Goal: Communication & Community: Connect with others

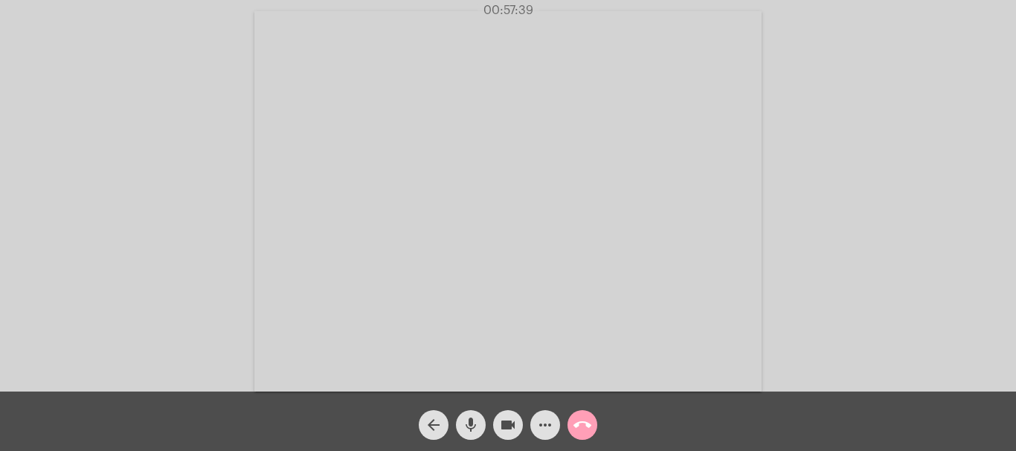
click at [587, 422] on mat-icon "call_end" at bounding box center [582, 426] width 18 height 18
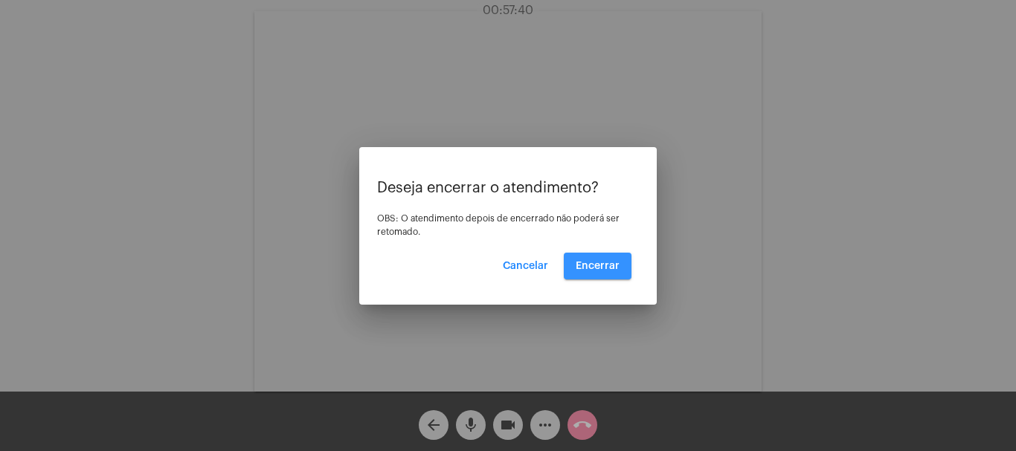
click at [613, 262] on span "Encerrar" at bounding box center [598, 266] width 44 height 10
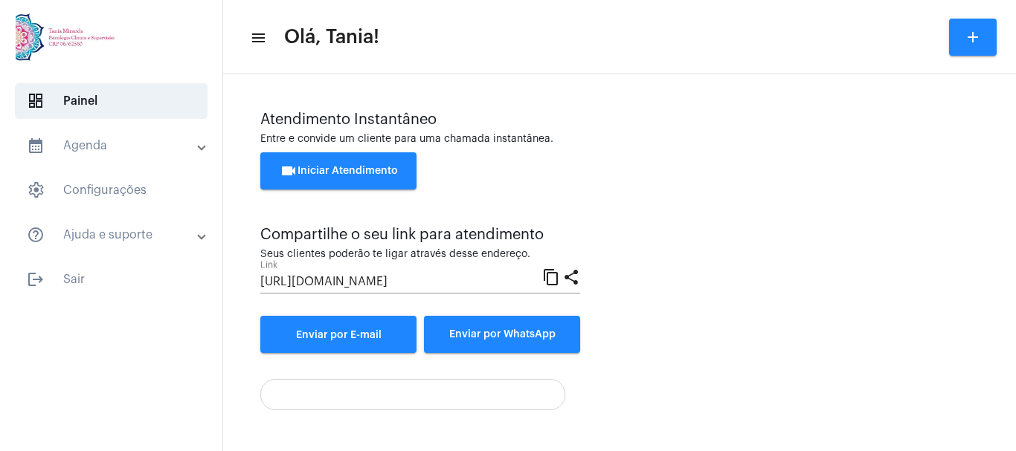
scroll to position [104, 0]
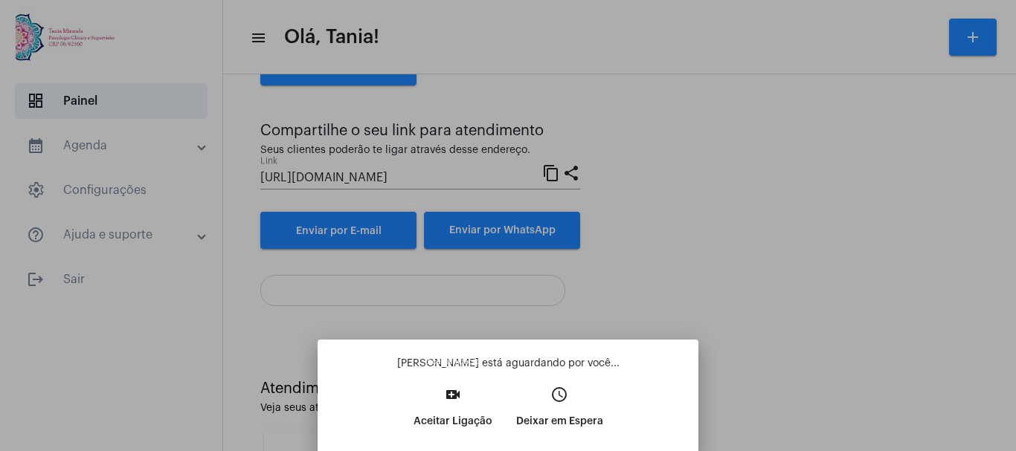
click at [450, 397] on mat-icon "video_call" at bounding box center [453, 395] width 18 height 18
